Goal: Complete application form

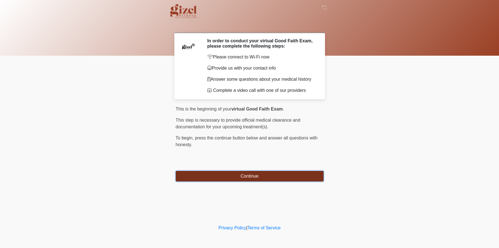
click at [251, 182] on button "Continue" at bounding box center [250, 176] width 148 height 11
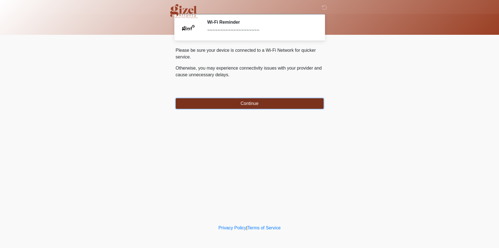
click at [248, 109] on button "Continue" at bounding box center [250, 103] width 148 height 11
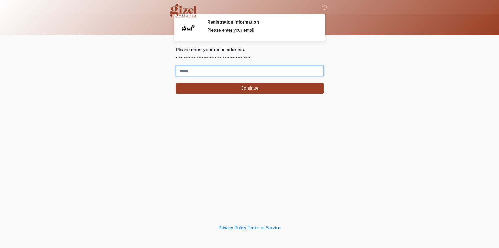
click at [231, 76] on input "Where should we email your treatment plan?" at bounding box center [250, 71] width 148 height 11
type input "**********"
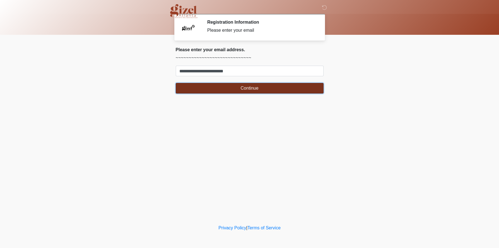
click at [241, 94] on button "Continue" at bounding box center [250, 88] width 148 height 11
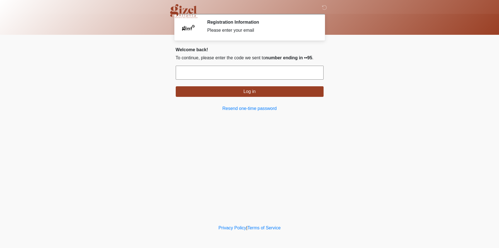
click at [240, 80] on input "text" at bounding box center [250, 73] width 148 height 14
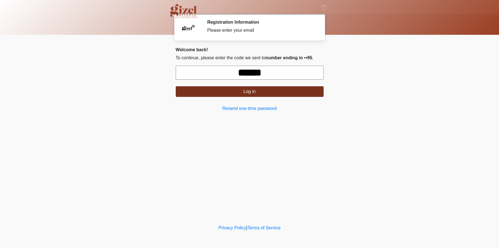
type input "******"
click at [240, 97] on button "Log in" at bounding box center [250, 91] width 148 height 11
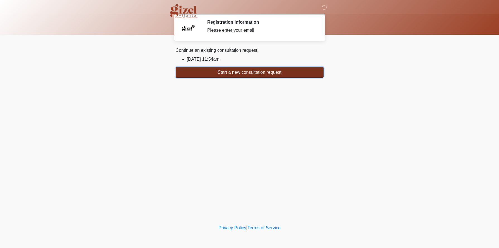
click at [238, 78] on button "Start a new consultation request" at bounding box center [250, 72] width 148 height 11
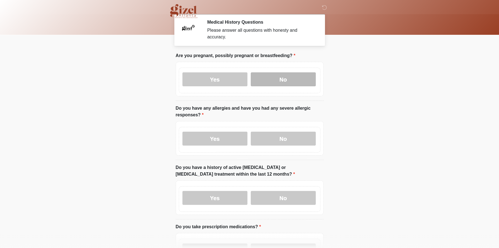
click at [281, 86] on label "No" at bounding box center [283, 80] width 65 height 14
click at [293, 146] on label "No" at bounding box center [283, 139] width 65 height 14
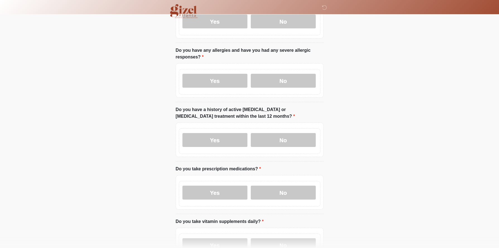
scroll to position [80, 0]
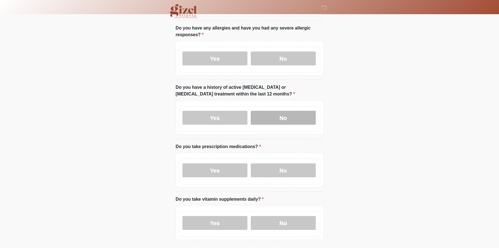
click at [293, 125] on label "No" at bounding box center [283, 118] width 65 height 14
click at [292, 178] on label "No" at bounding box center [283, 171] width 65 height 14
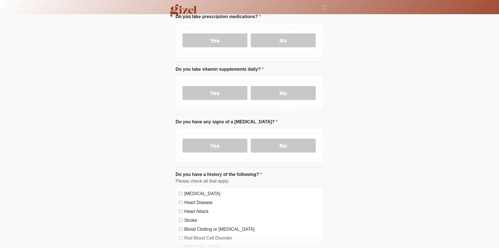
scroll to position [216, 0]
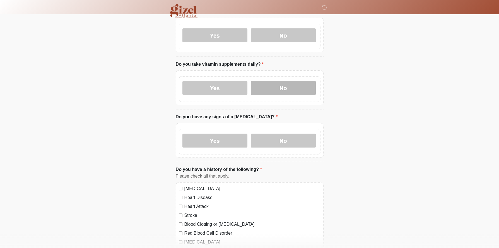
click at [290, 95] on label "No" at bounding box center [283, 88] width 65 height 14
click at [288, 148] on label "No" at bounding box center [283, 141] width 65 height 14
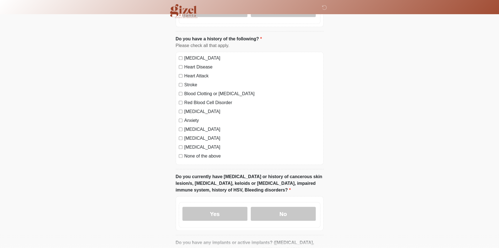
scroll to position [358, 0]
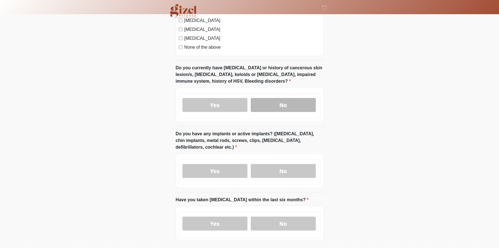
click at [283, 112] on label "No" at bounding box center [283, 105] width 65 height 14
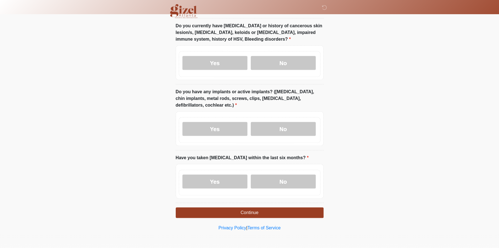
scroll to position [523, 0]
click at [288, 136] on label "No" at bounding box center [283, 129] width 65 height 14
click at [288, 189] on label "No" at bounding box center [283, 182] width 65 height 14
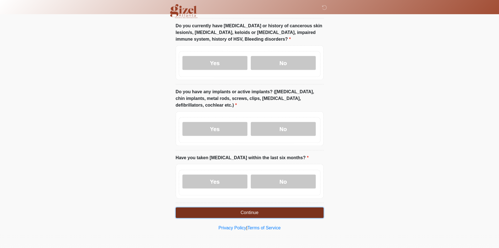
click at [274, 208] on button "Continue" at bounding box center [250, 213] width 148 height 11
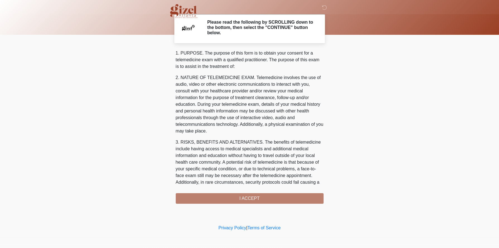
scroll to position [317, 0]
